Goal: Transaction & Acquisition: Register for event/course

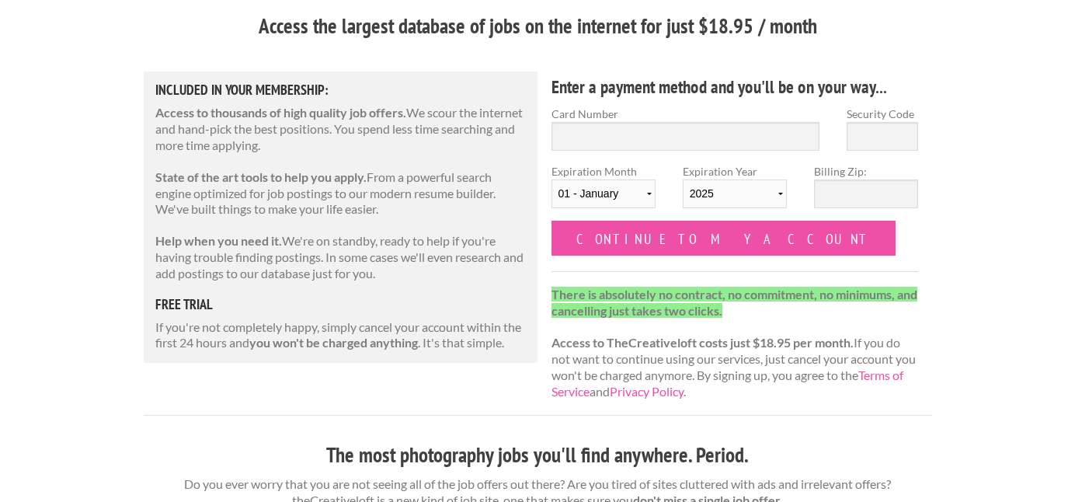
scroll to position [140, 0]
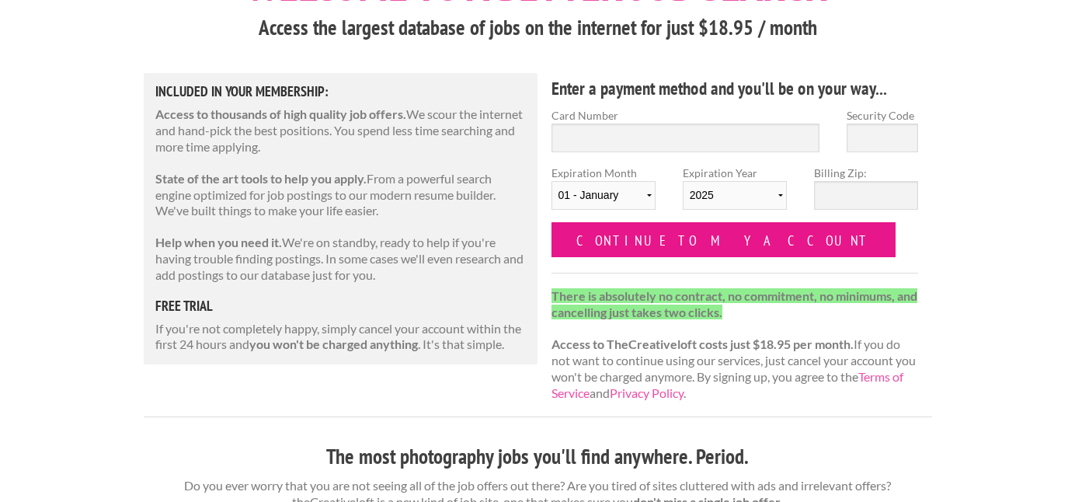
click at [689, 248] on input "Continue to my account" at bounding box center [723, 239] width 345 height 35
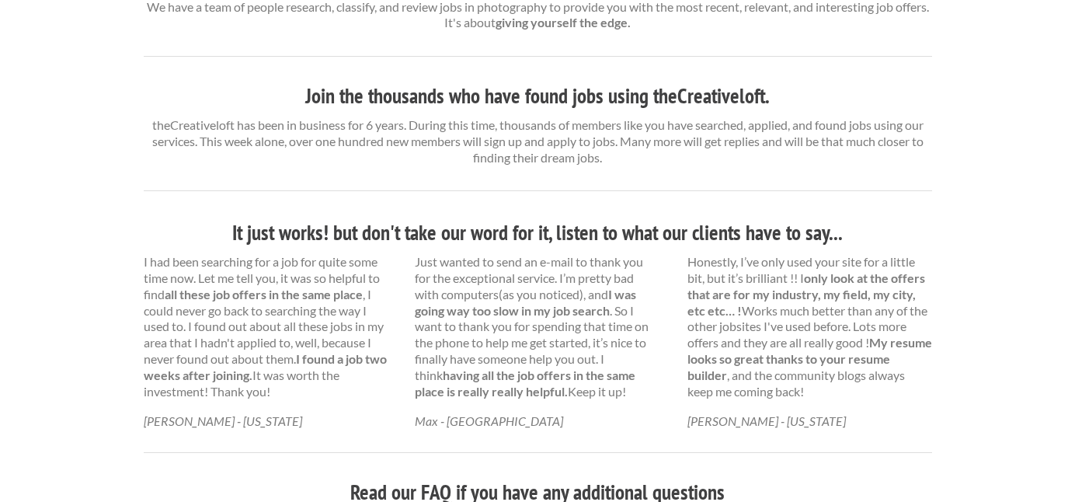
scroll to position [738, 0]
